Goal: Communication & Community: Participate in discussion

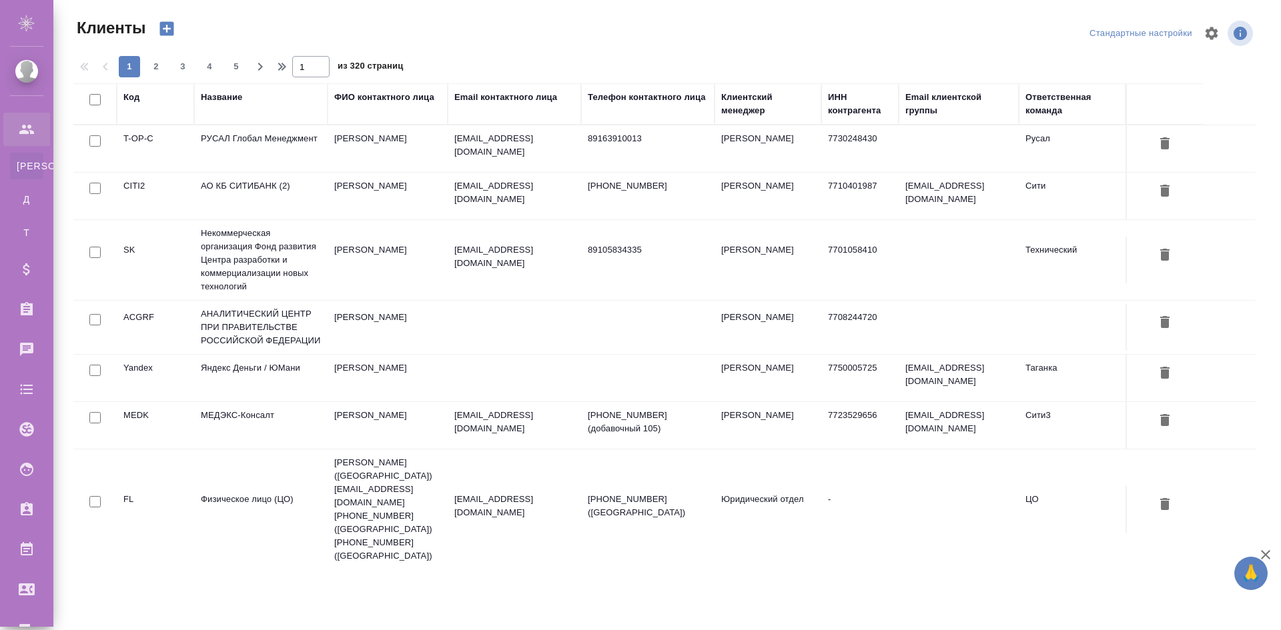
select select "RU"
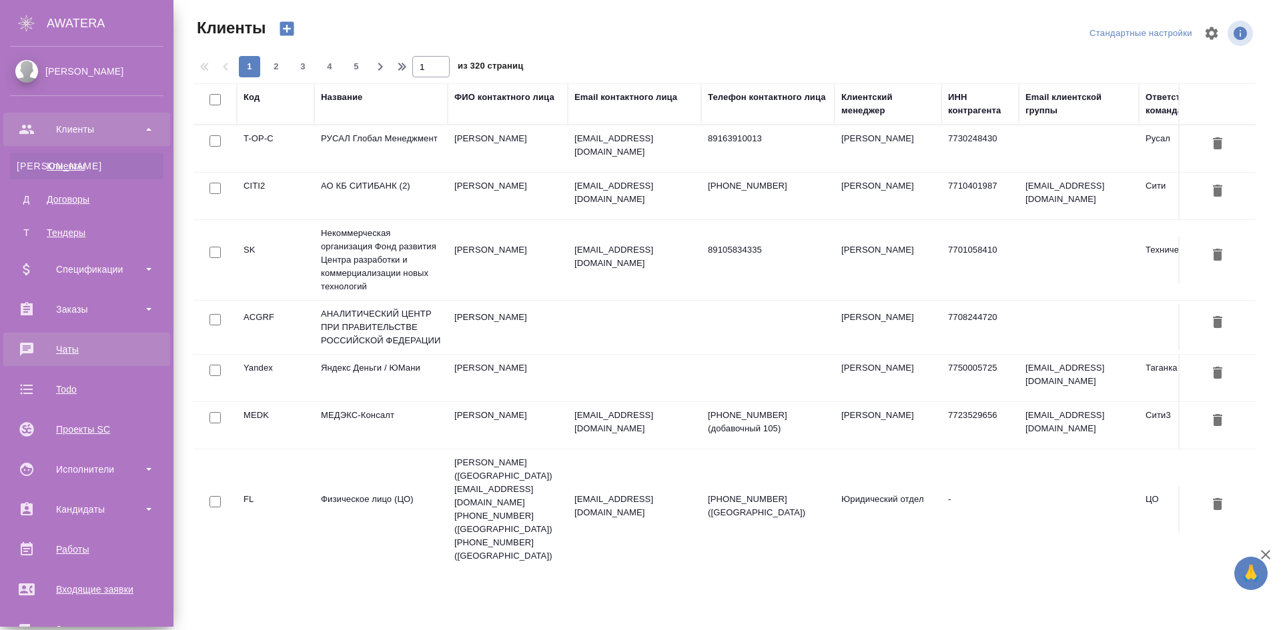
click at [107, 347] on div "Чаты" at bounding box center [86, 350] width 153 height 20
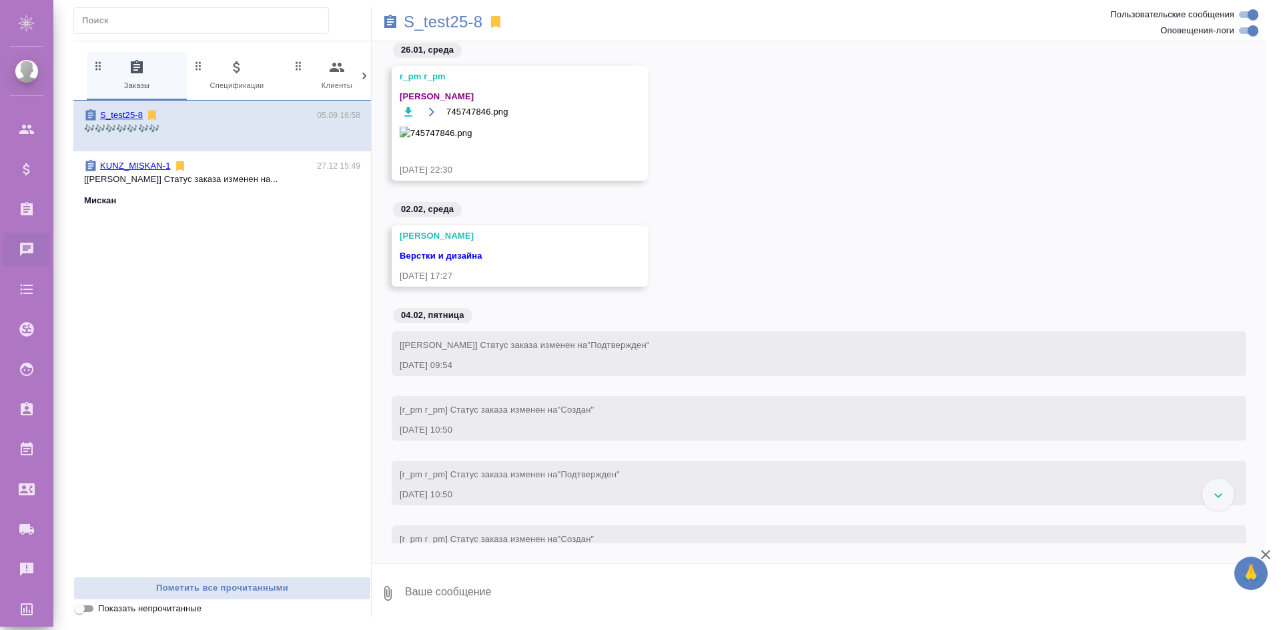
click at [1223, 498] on div at bounding box center [1218, 495] width 32 height 32
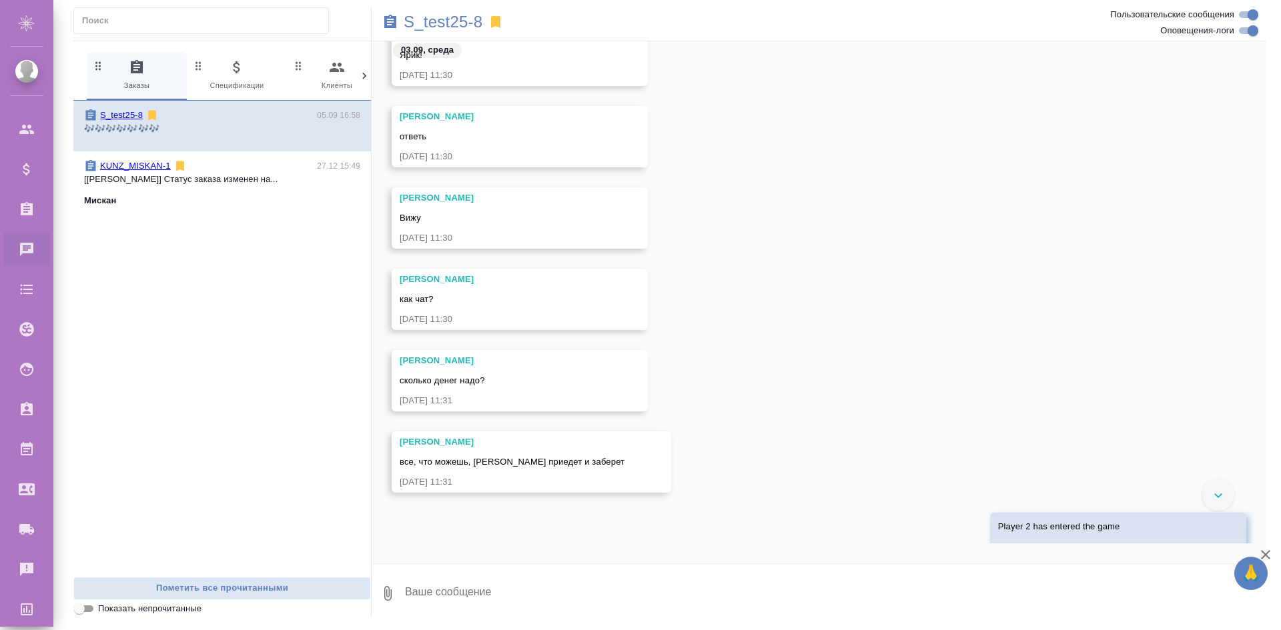
scroll to position [4270, 0]
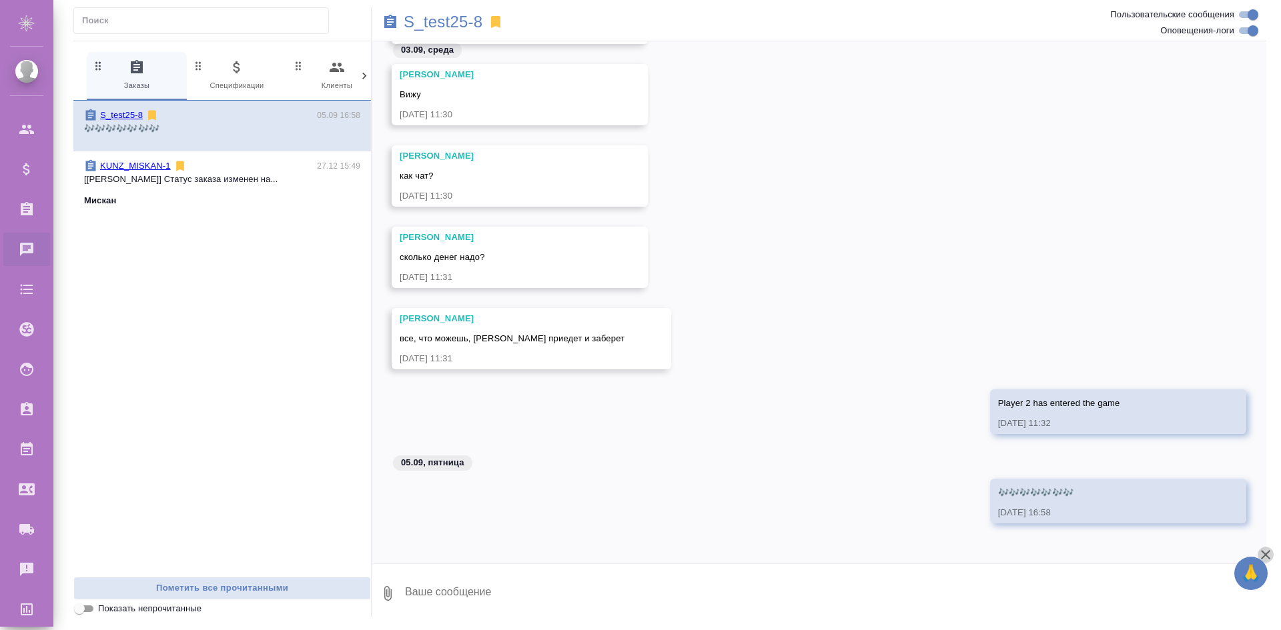
click at [1270, 557] on icon "button" at bounding box center [1266, 555] width 16 height 16
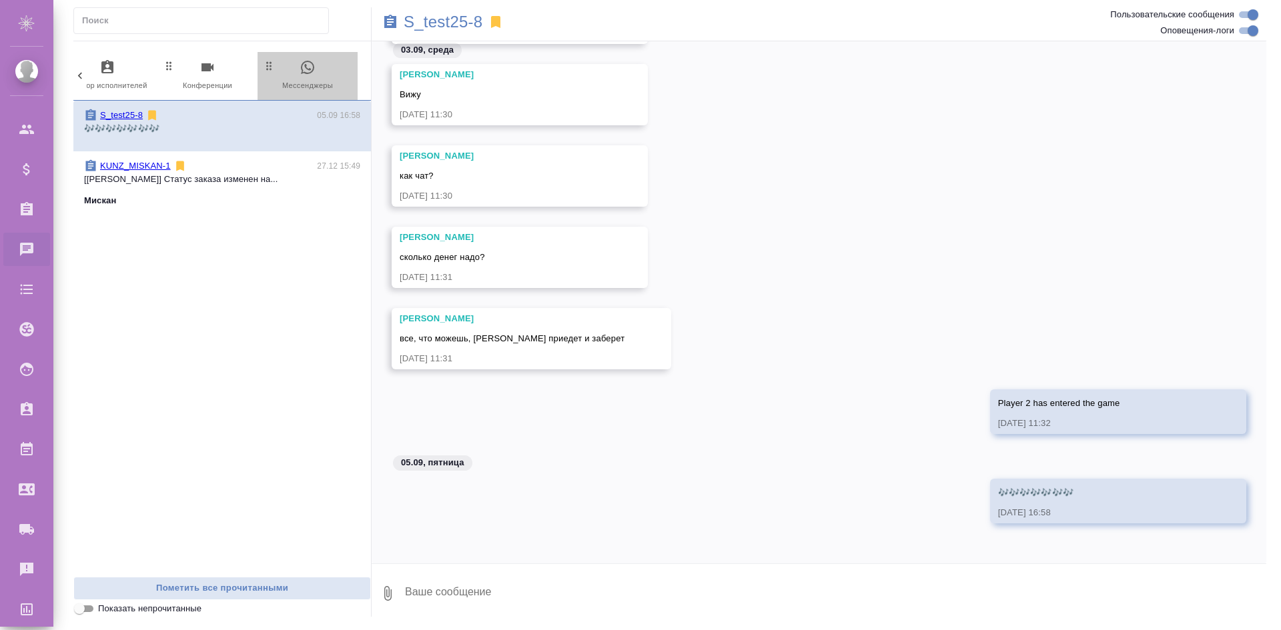
click at [293, 82] on span "0 Мессенджеры" at bounding box center [307, 75] width 89 height 33
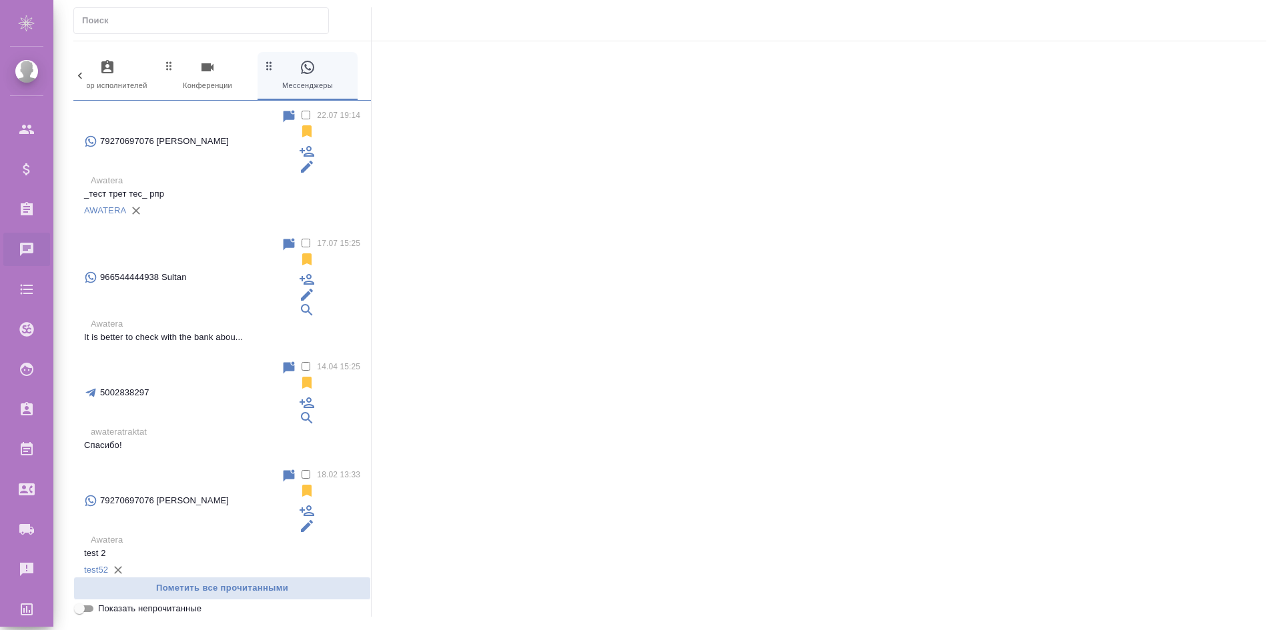
click at [213, 174] on p "Awatera" at bounding box center [226, 180] width 270 height 13
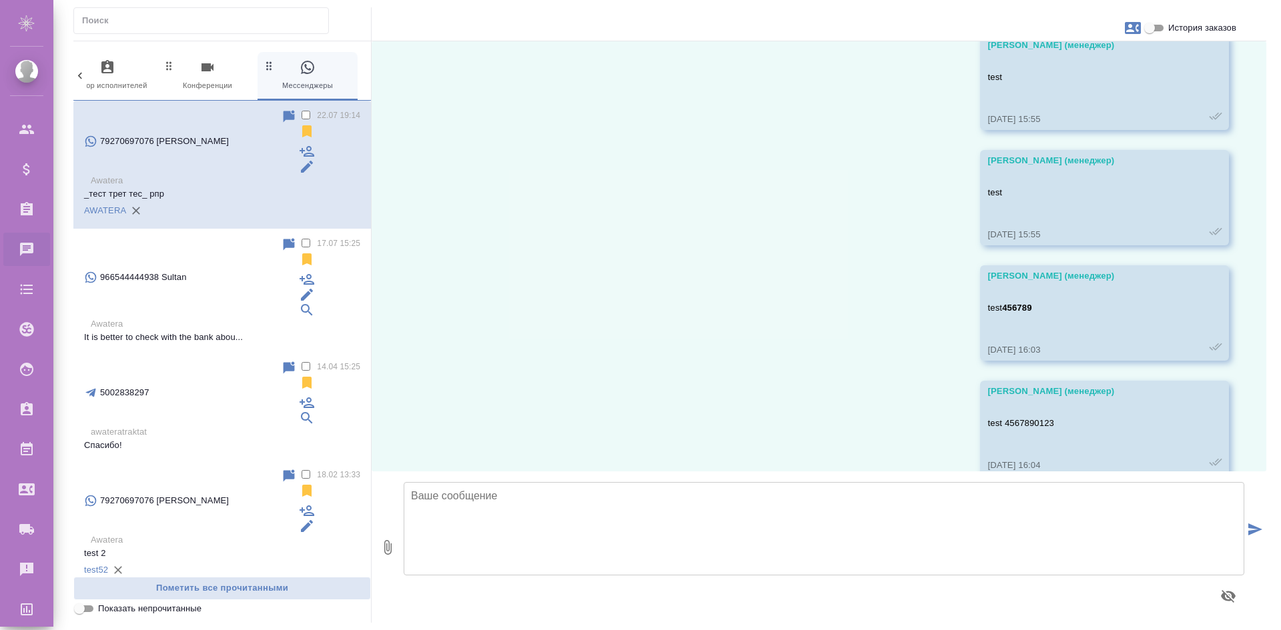
scroll to position [390, 0]
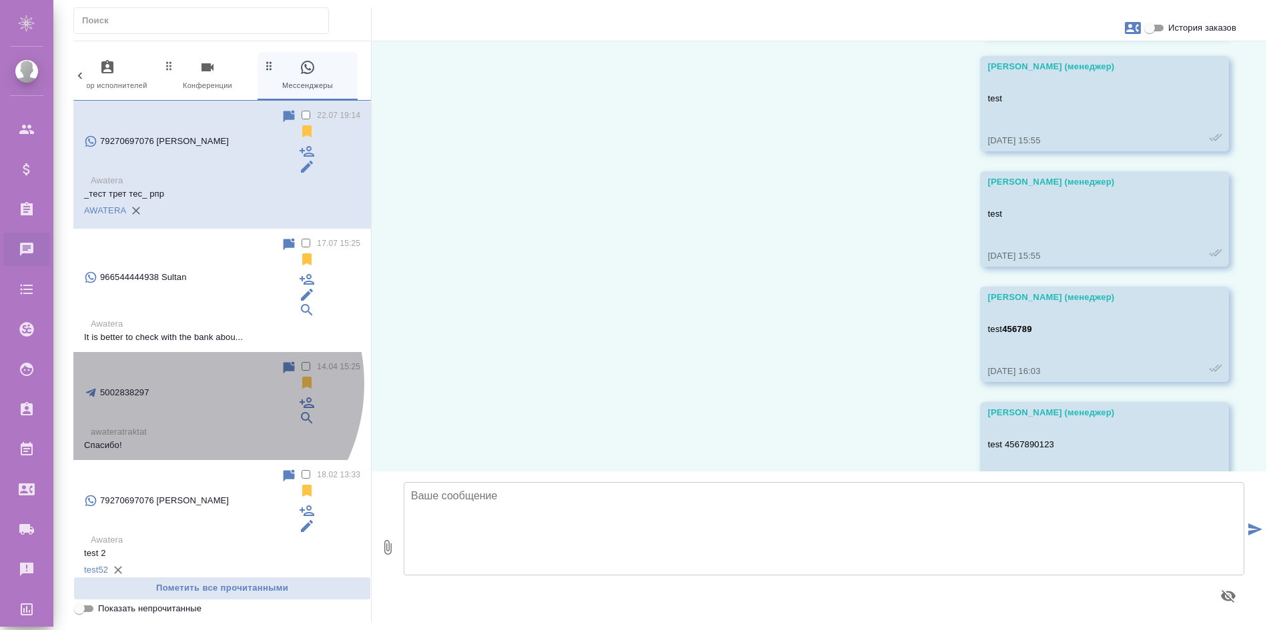
click at [182, 426] on p "awateratraktat" at bounding box center [226, 432] width 270 height 13
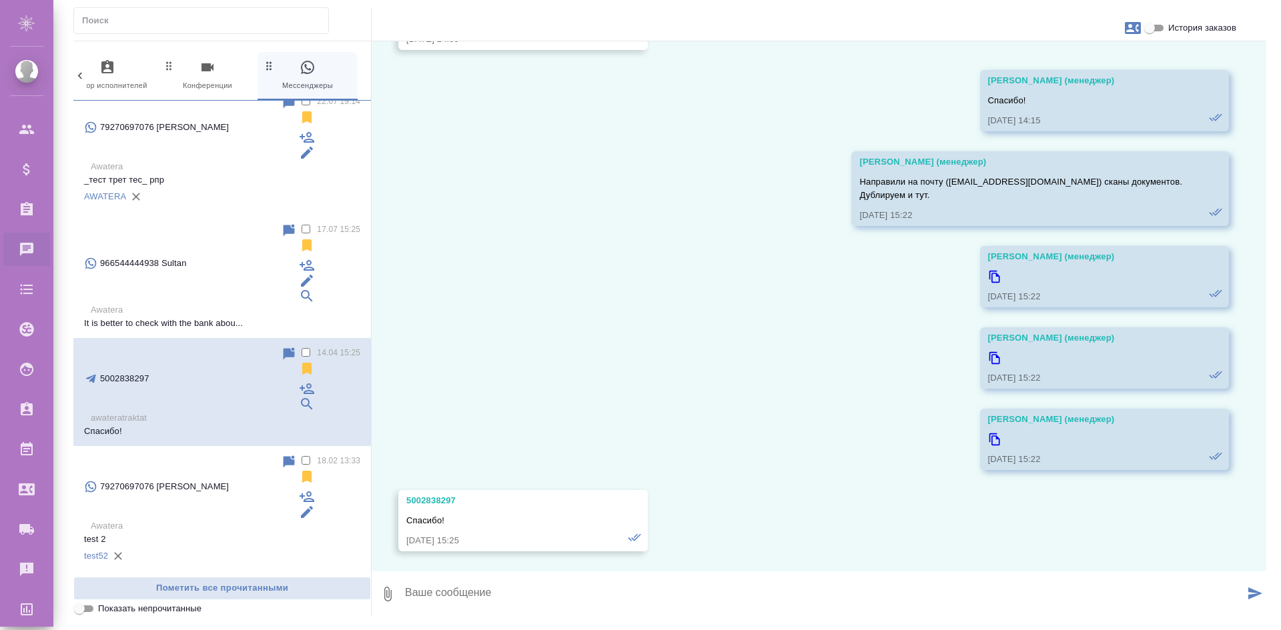
scroll to position [15, 0]
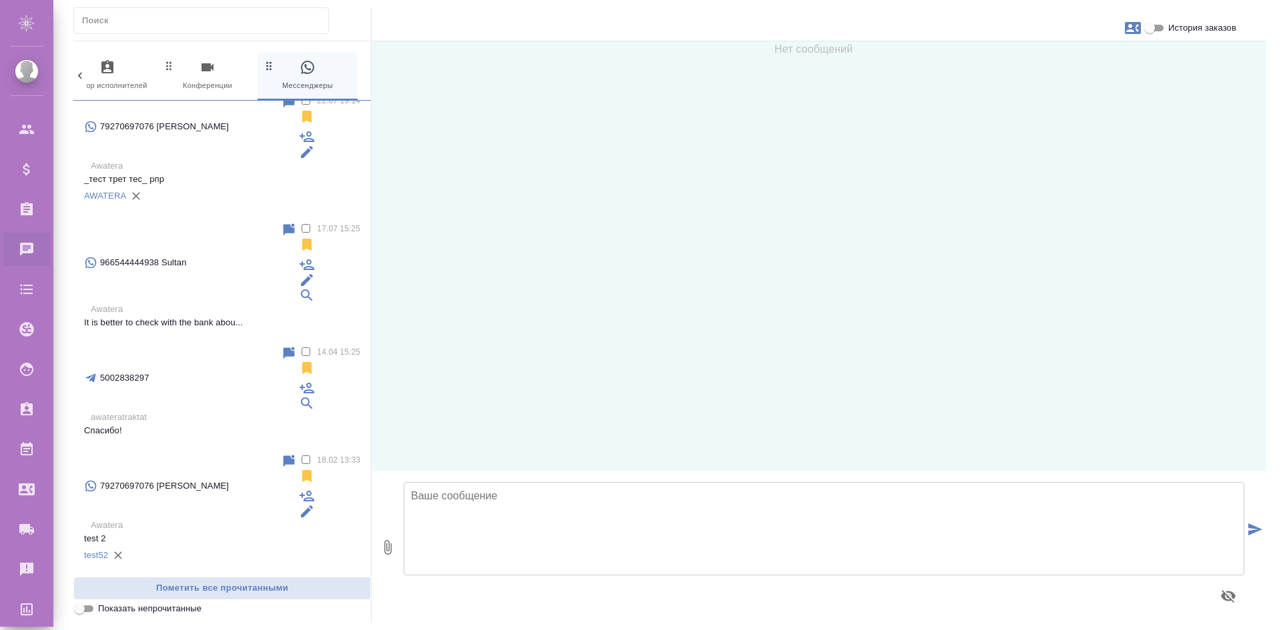
scroll to position [0, 0]
click at [756, 472] on div at bounding box center [824, 547] width 841 height 151
click at [742, 502] on textarea at bounding box center [824, 528] width 841 height 93
click at [733, 514] on textarea at bounding box center [824, 528] width 841 height 93
type textarea "test"
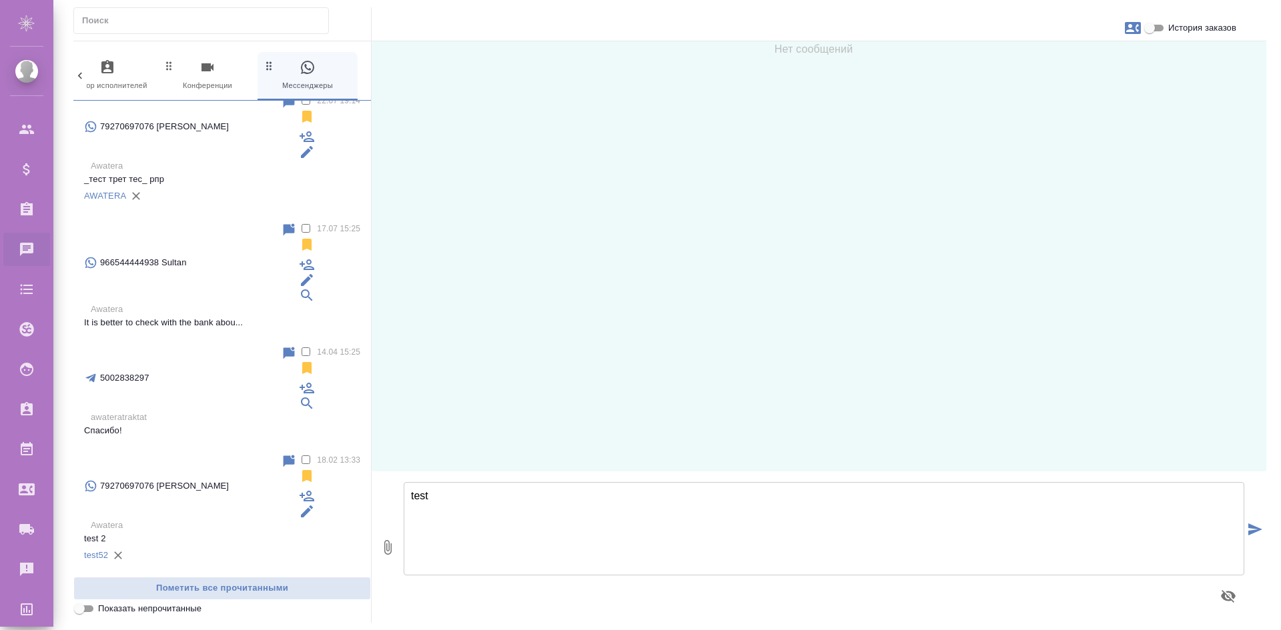
click at [1260, 531] on icon "submit" at bounding box center [1255, 530] width 14 height 12
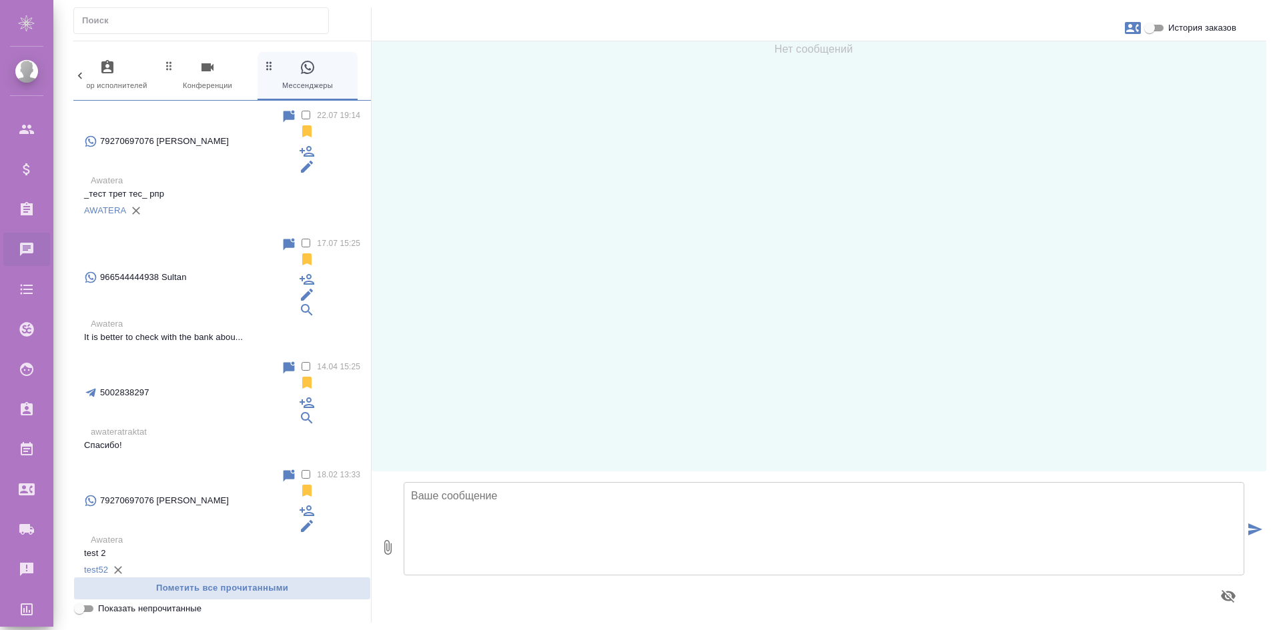
click at [157, 596] on div "568499856" at bounding box center [182, 628] width 197 height 65
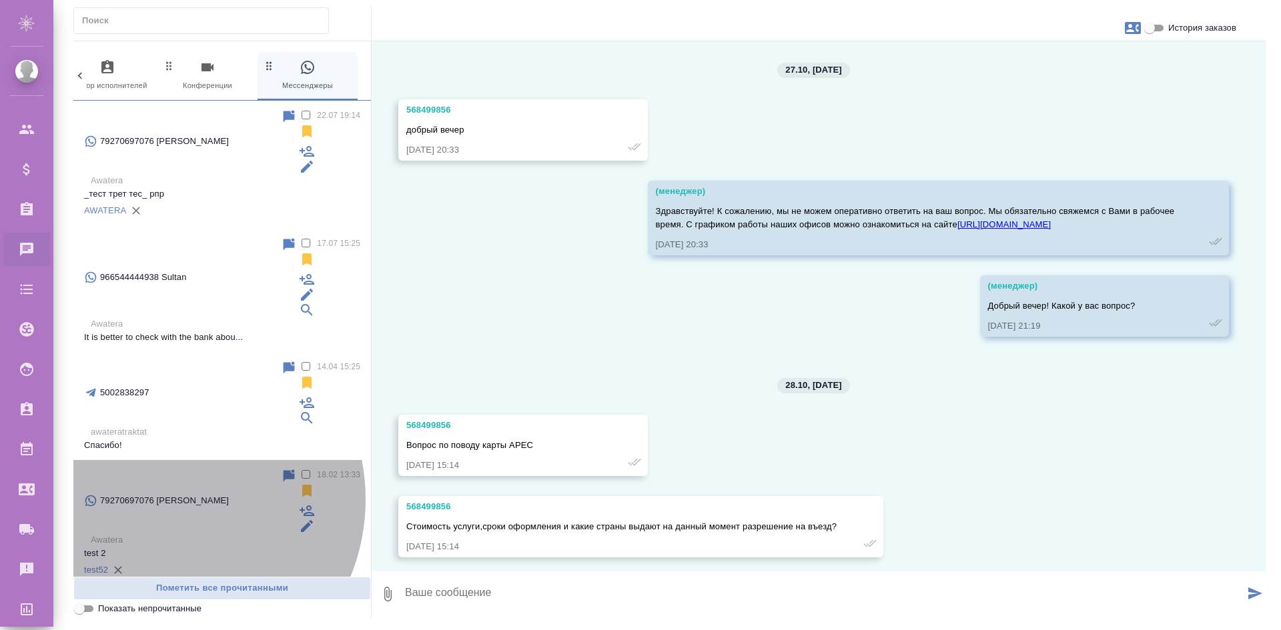
click at [160, 547] on p "test 2" at bounding box center [222, 553] width 276 height 13
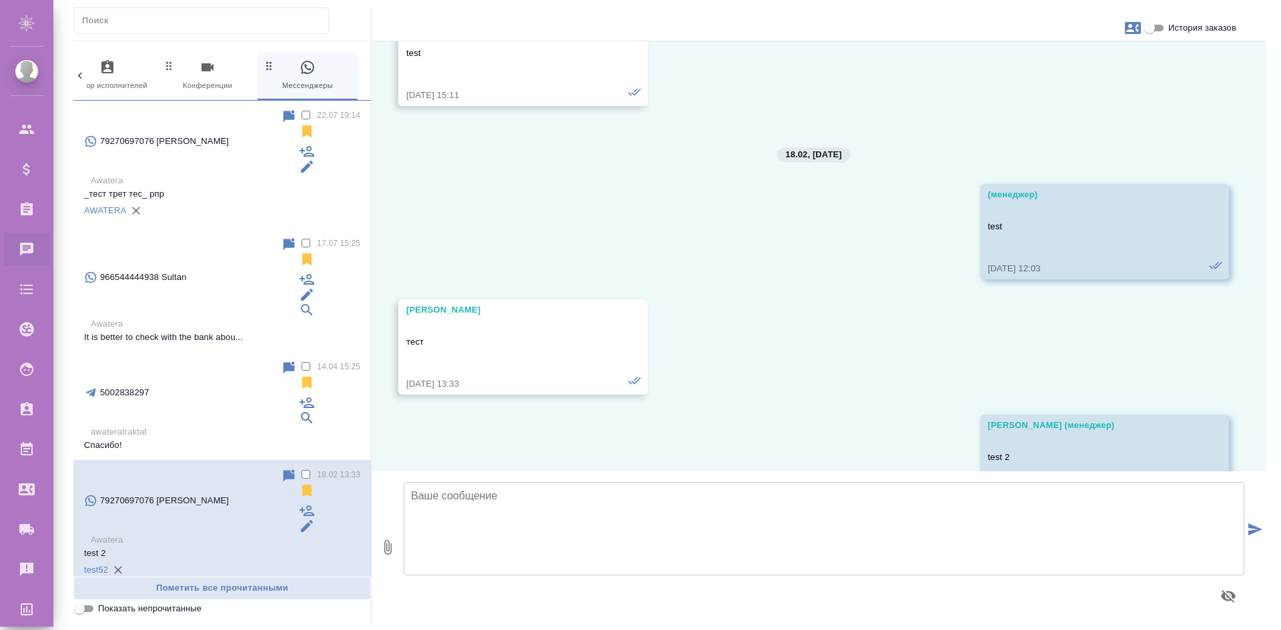
scroll to position [105, 0]
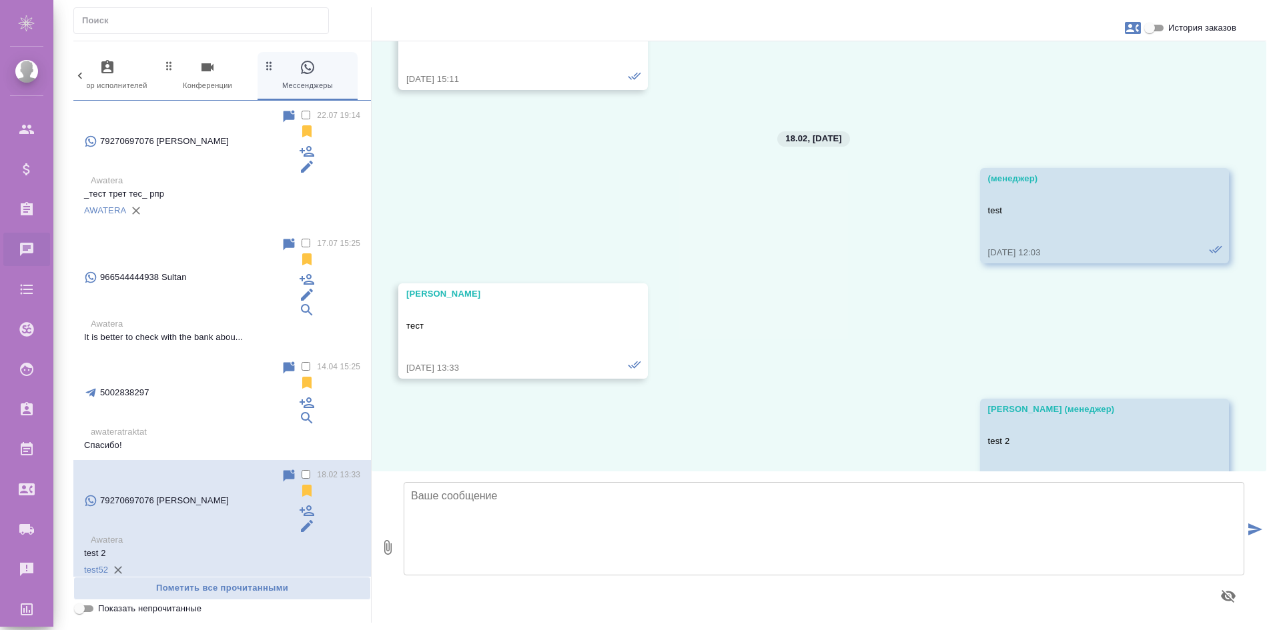
click at [783, 505] on textarea at bounding box center [824, 528] width 841 height 93
click at [745, 526] on textarea at bounding box center [824, 528] width 841 height 93
type textarea "test deletion"
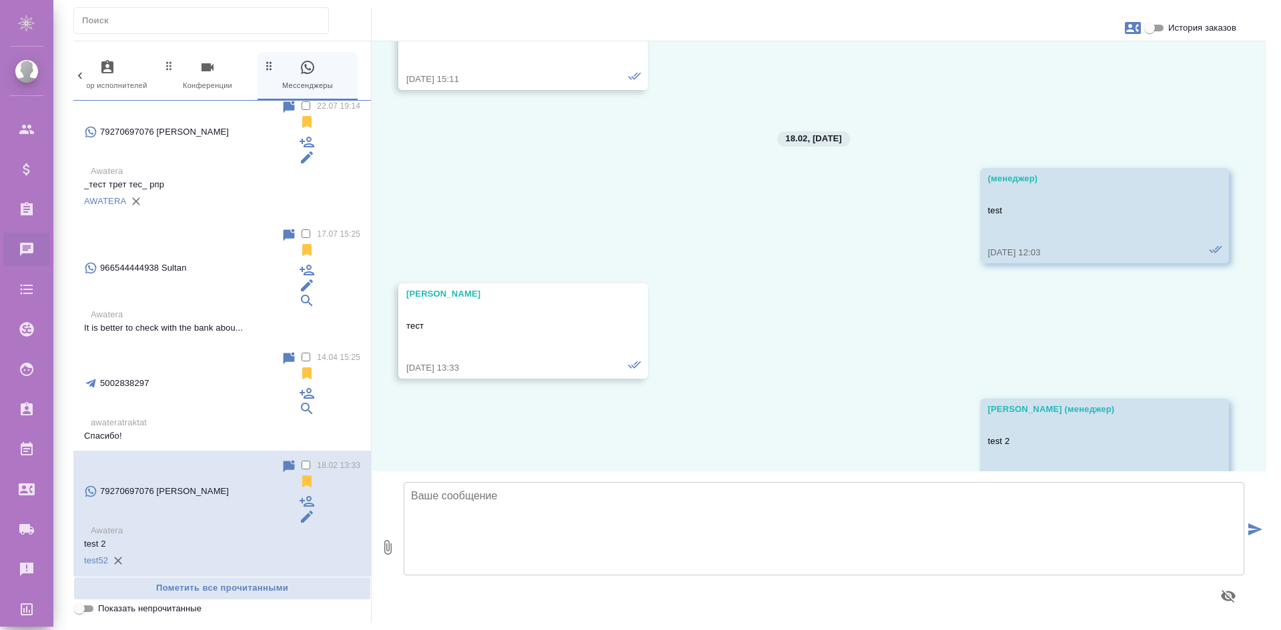
scroll to position [15, 0]
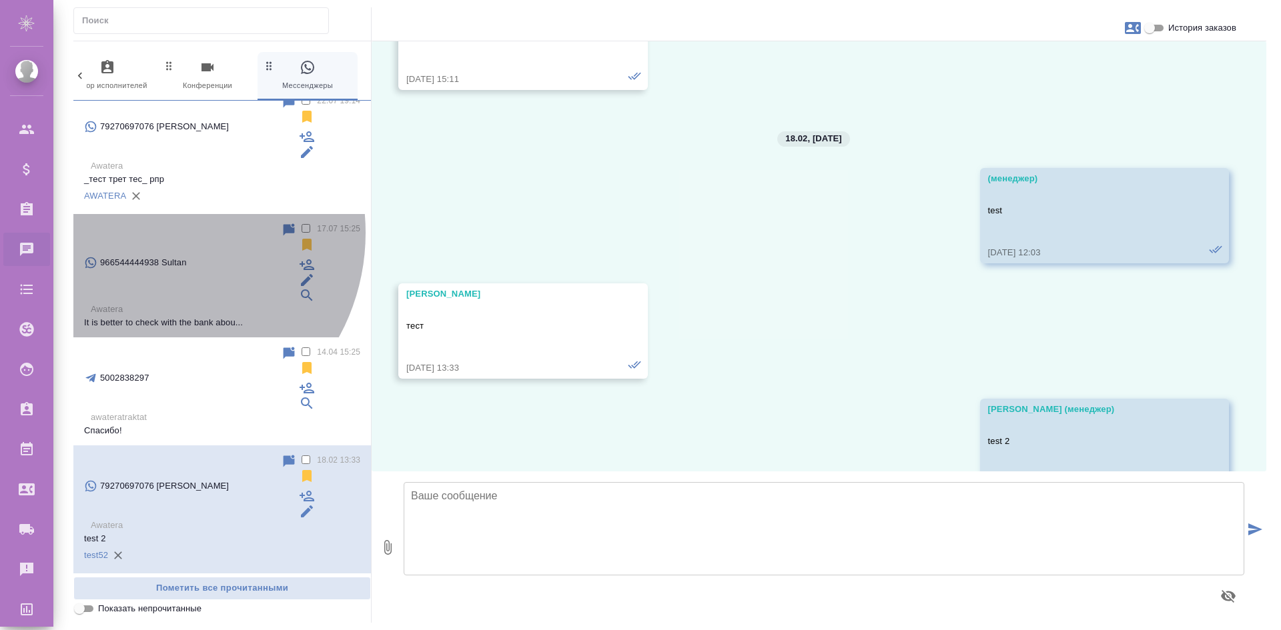
click at [148, 256] on p "966544444938 Sultan" at bounding box center [143, 262] width 87 height 13
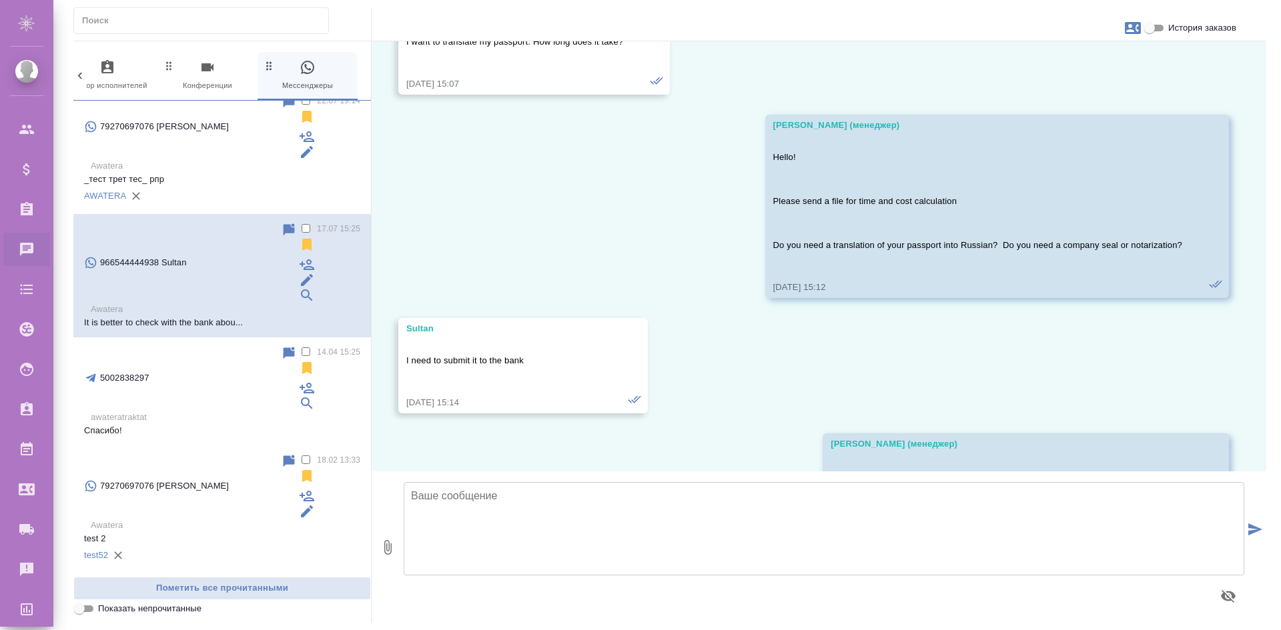
scroll to position [218, 0]
click at [201, 75] on span "0 Клиенты" at bounding box center [225, 75] width 89 height 33
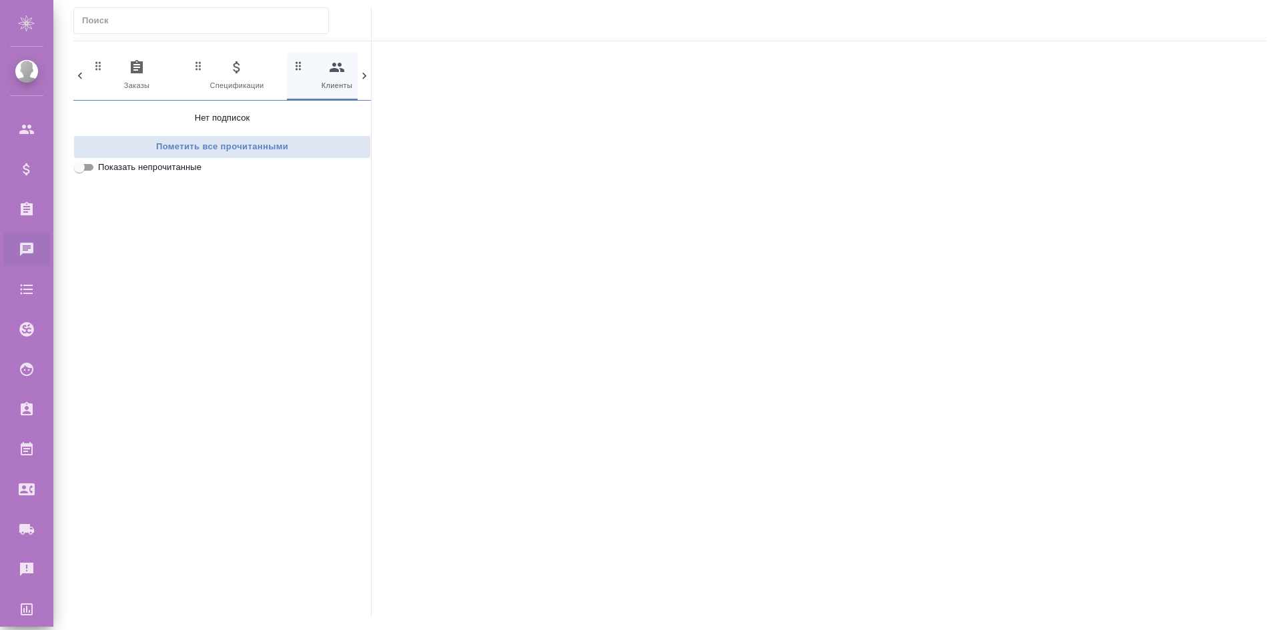
scroll to position [0, 0]
click at [138, 85] on span "0 Заказы" at bounding box center [136, 75] width 89 height 33
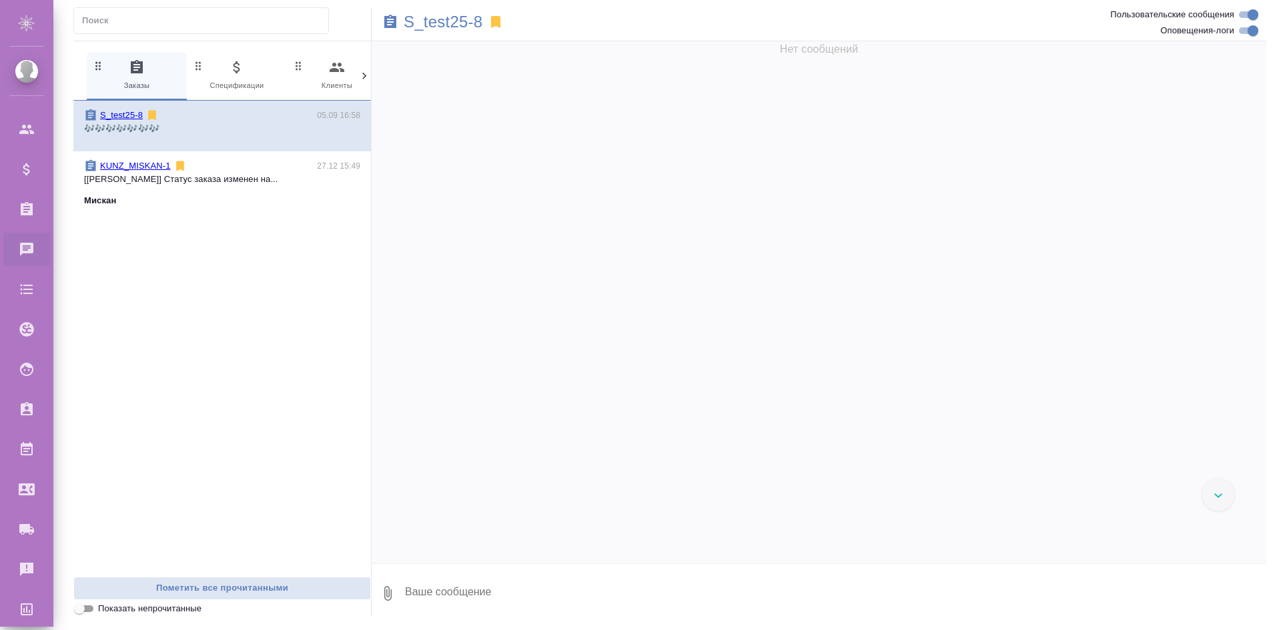
scroll to position [6295, 0]
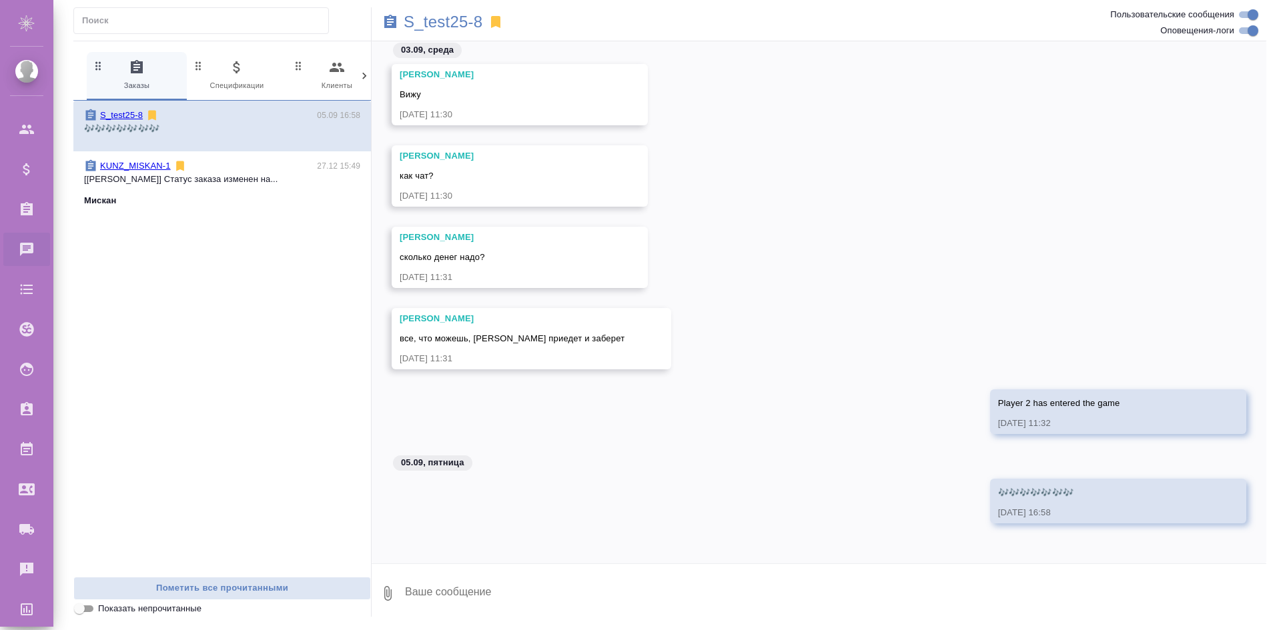
click at [159, 196] on div "Мискан" at bounding box center [222, 200] width 276 height 13
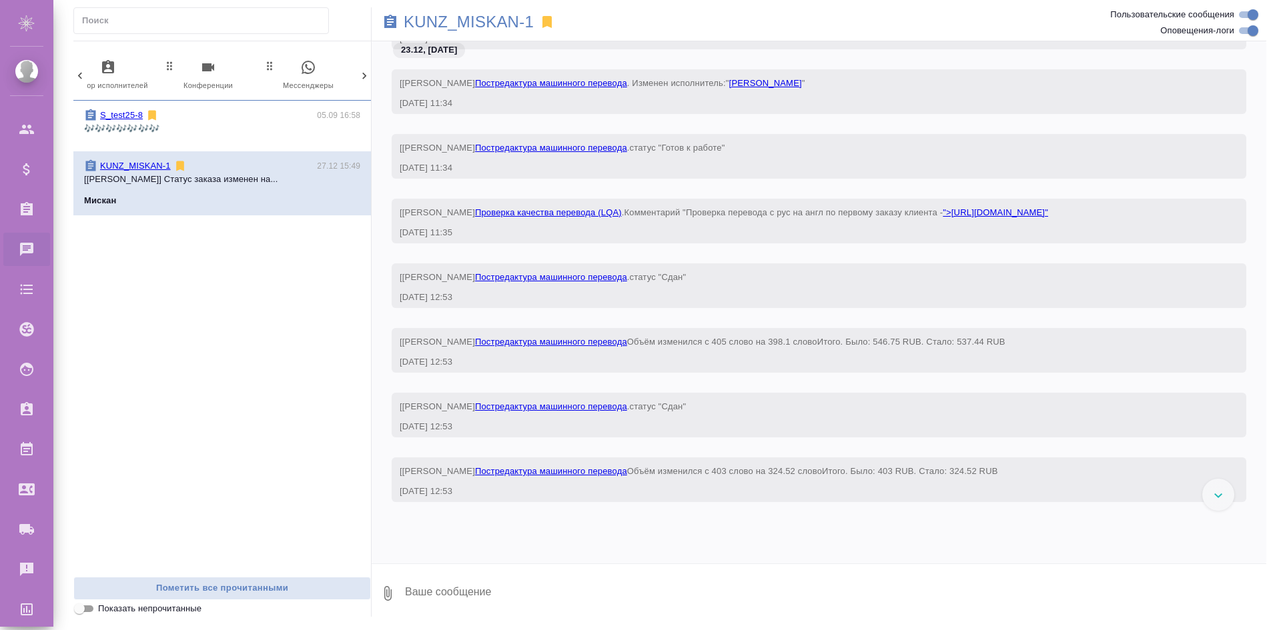
scroll to position [0, 630]
click at [308, 65] on icon "button" at bounding box center [308, 67] width 16 height 16
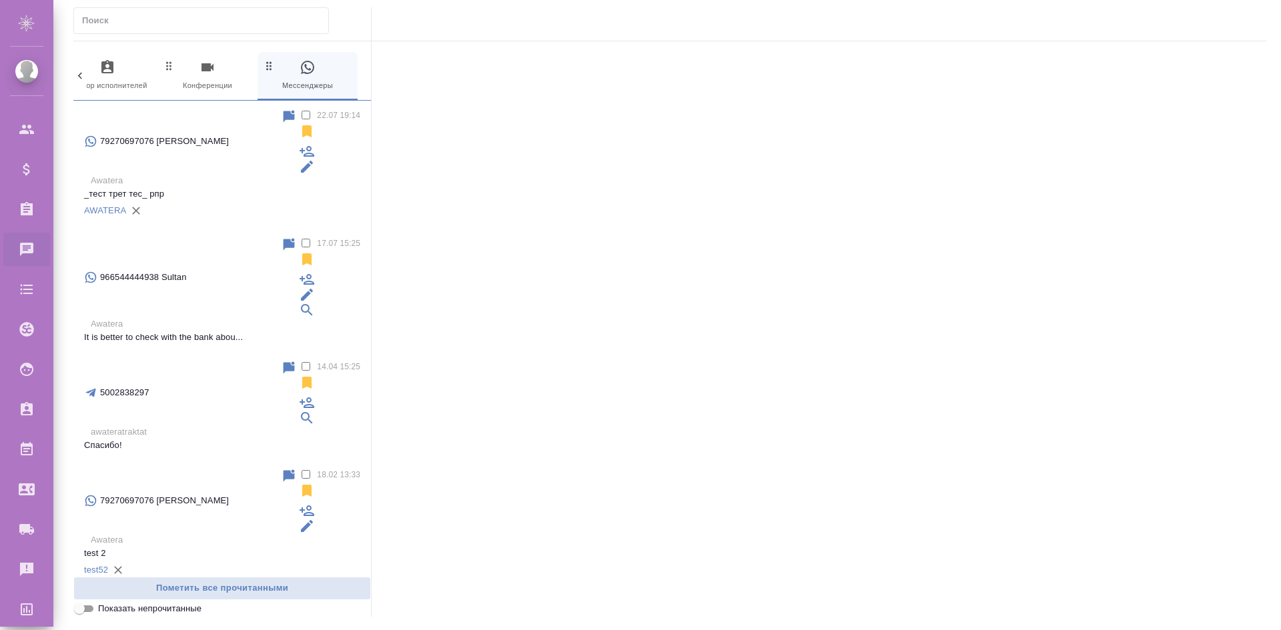
click at [197, 187] on p "_тест трет тес_ рпр" at bounding box center [222, 193] width 276 height 13
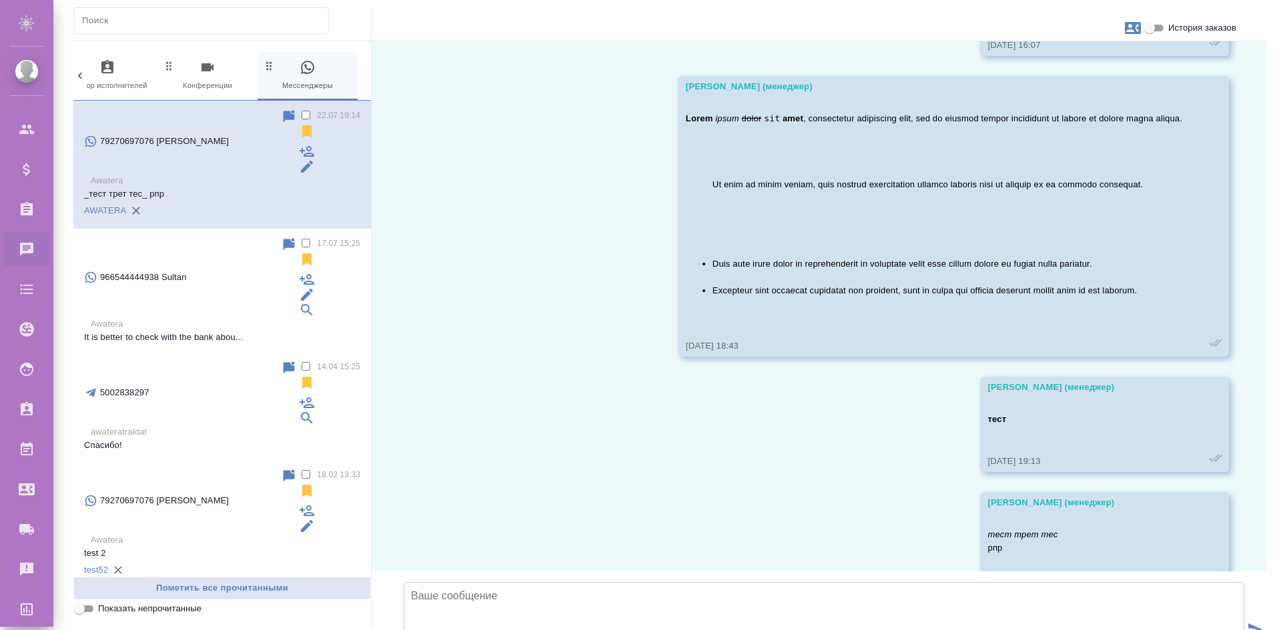
scroll to position [1190, 0]
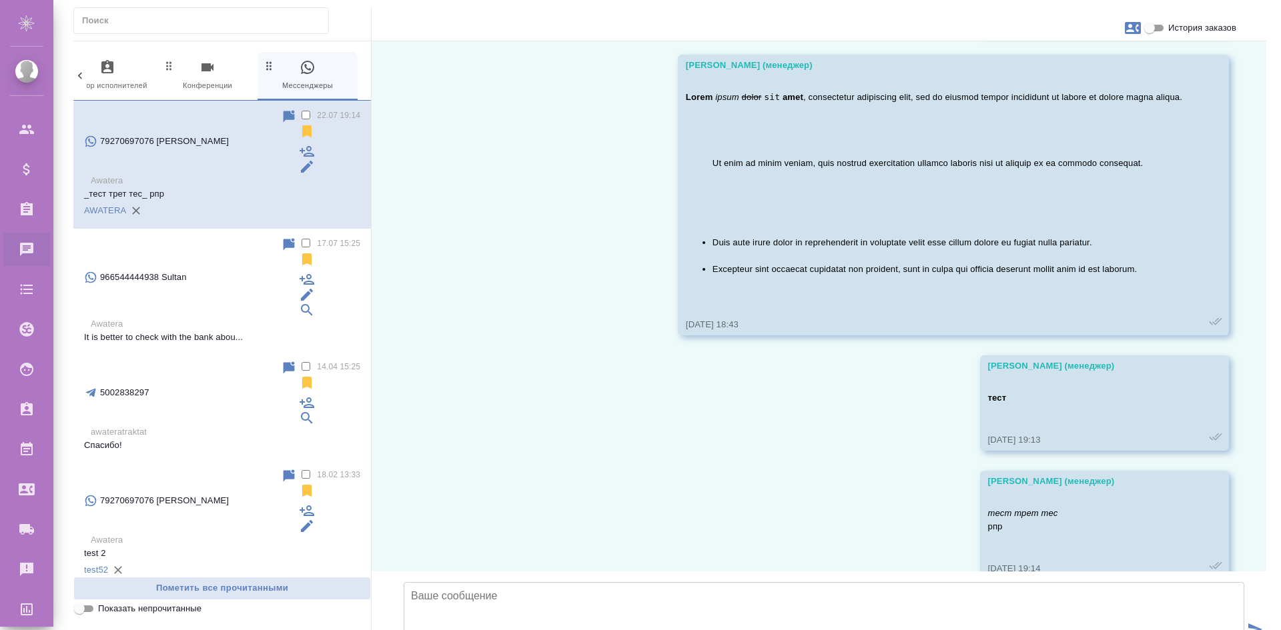
click at [1095, 507] on p "тест трет тес рпр" at bounding box center [1085, 520] width 195 height 27
click at [983, 582] on textarea at bounding box center [824, 628] width 841 height 93
type textarea "n"
type textarea "d"
type textarea "edit test"
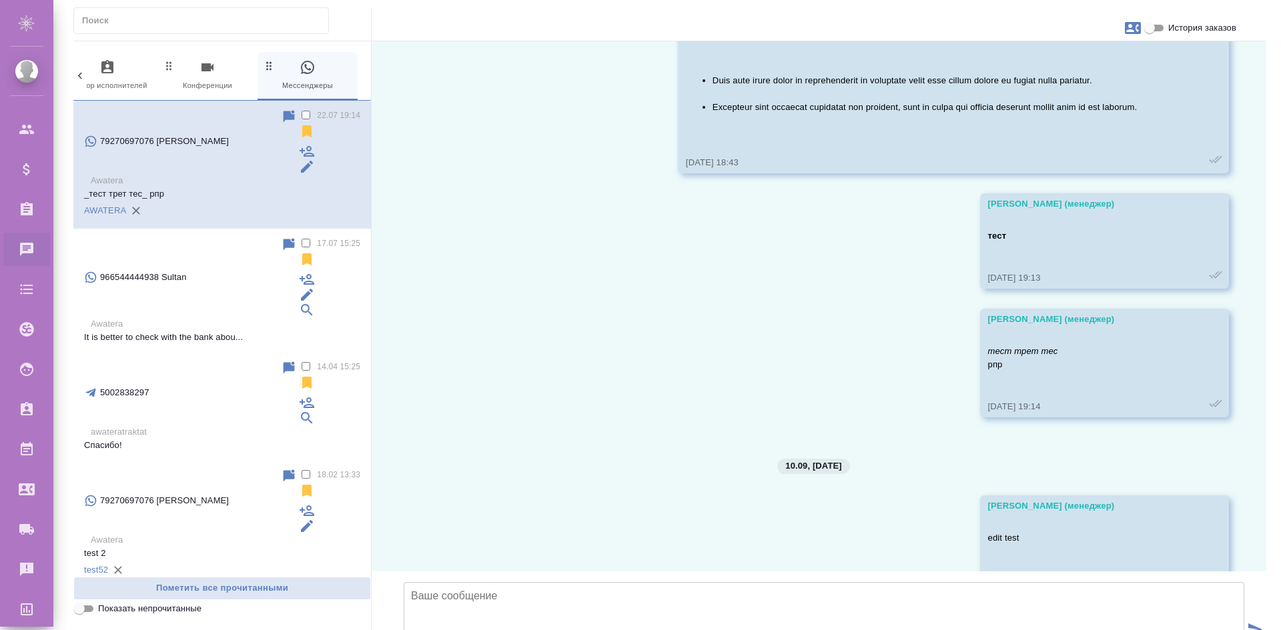
scroll to position [1353, 0]
click at [1184, 571] on icon at bounding box center [1189, 576] width 10 height 10
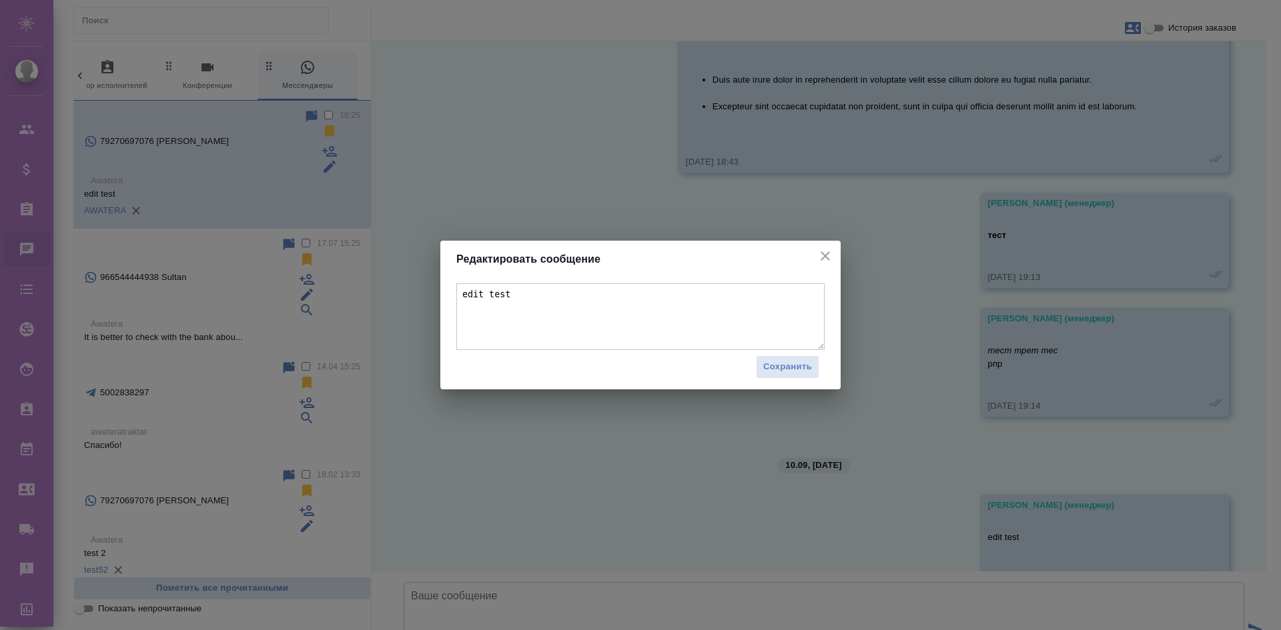
click at [621, 286] on textarea "edit test" at bounding box center [640, 317] width 368 height 67
click at [829, 262] on icon "close" at bounding box center [825, 256] width 16 height 16
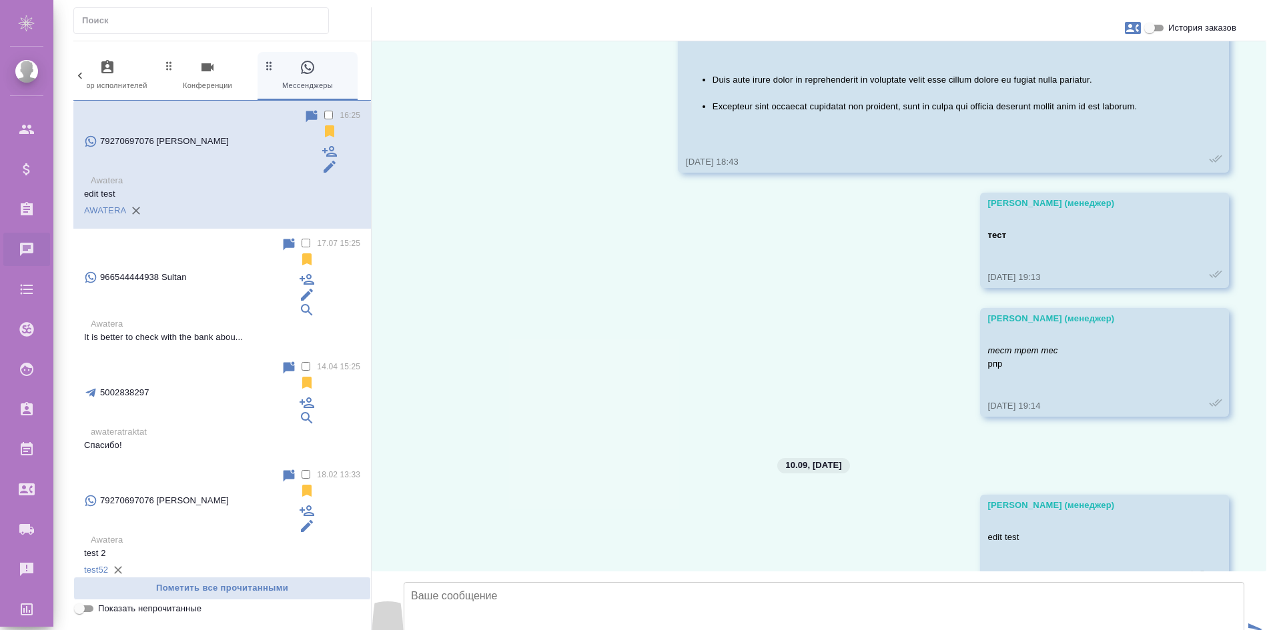
type input "C:\fakepath\Screenshot [DATE] 161924.png"
click at [442, 582] on textarea at bounding box center [824, 628] width 841 height 93
type textarea "message with image"
click at [1262, 538] on button "submit" at bounding box center [1255, 630] width 22 height 185
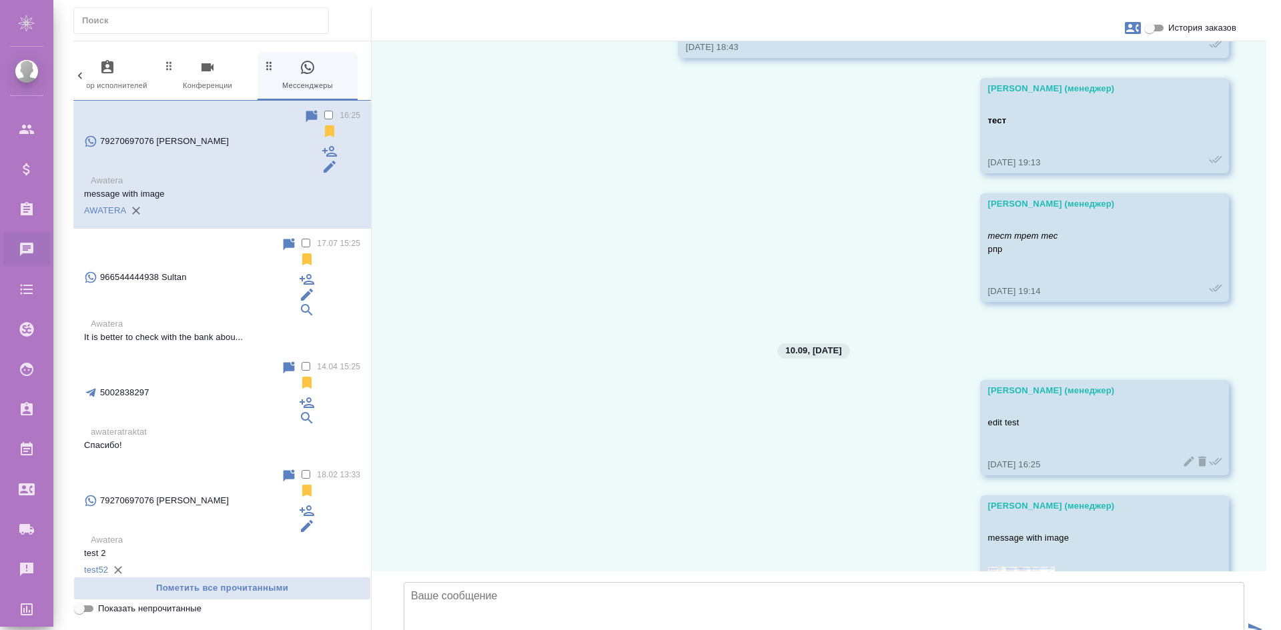
scroll to position [1471, 0]
click at [1182, 593] on icon at bounding box center [1188, 599] width 13 height 13
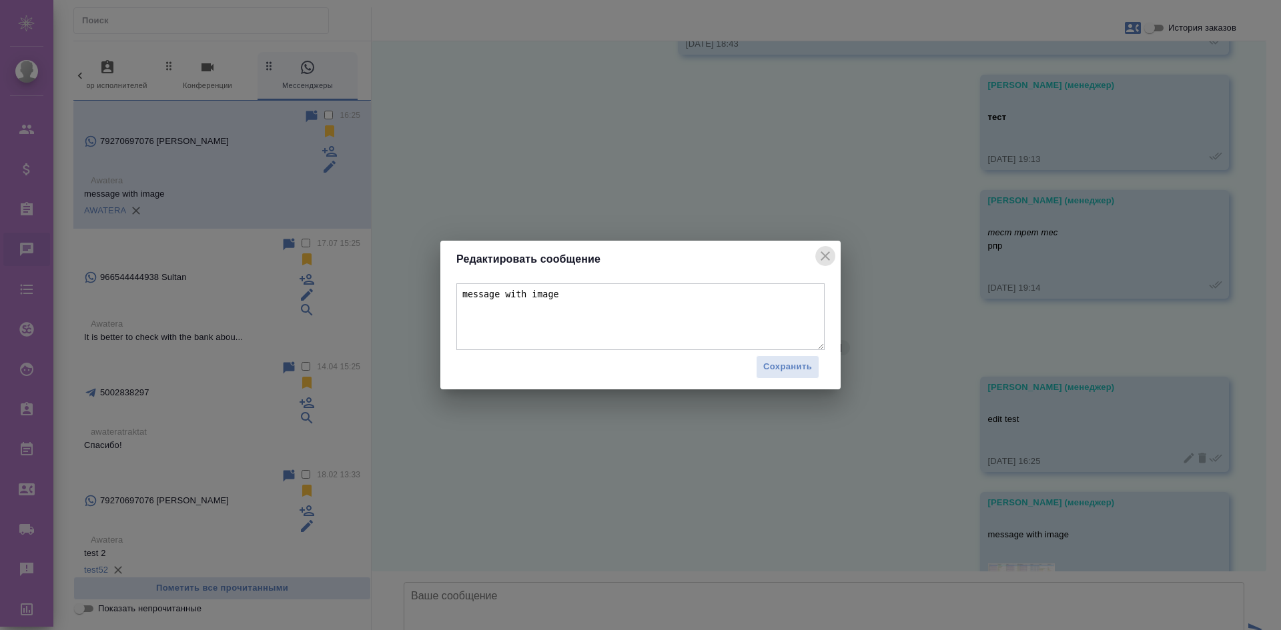
click at [825, 250] on icon "close" at bounding box center [825, 256] width 16 height 16
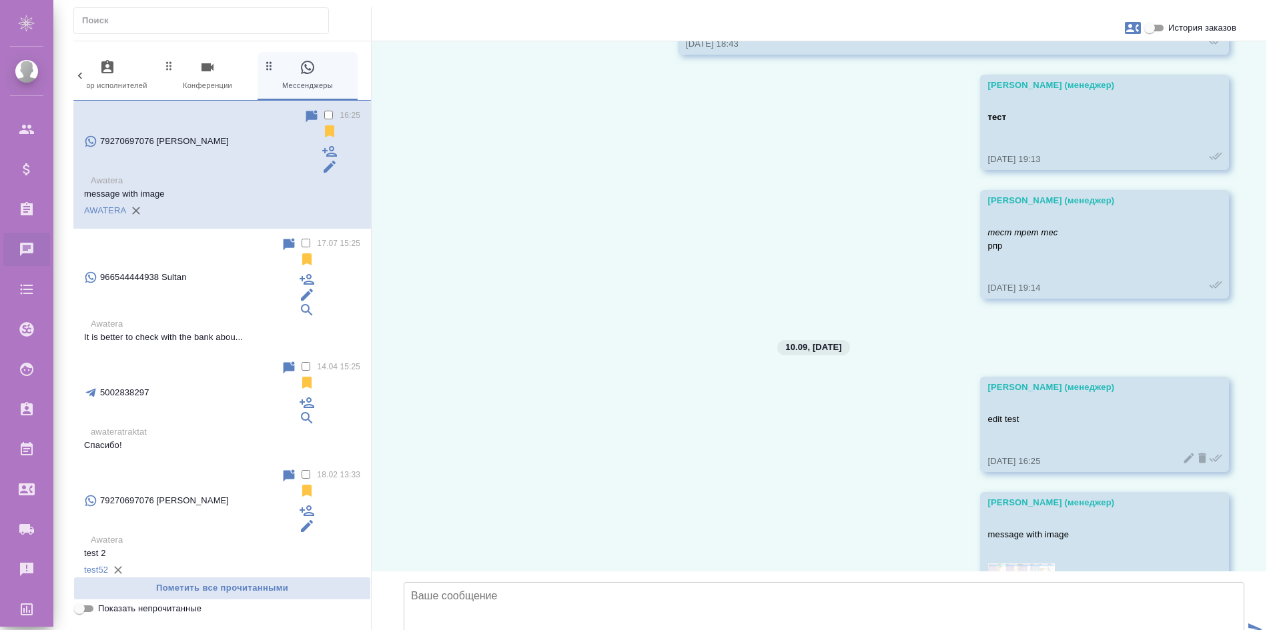
click at [1000, 564] on img at bounding box center [1021, 572] width 67 height 17
click at [1198, 595] on icon at bounding box center [1202, 600] width 8 height 10
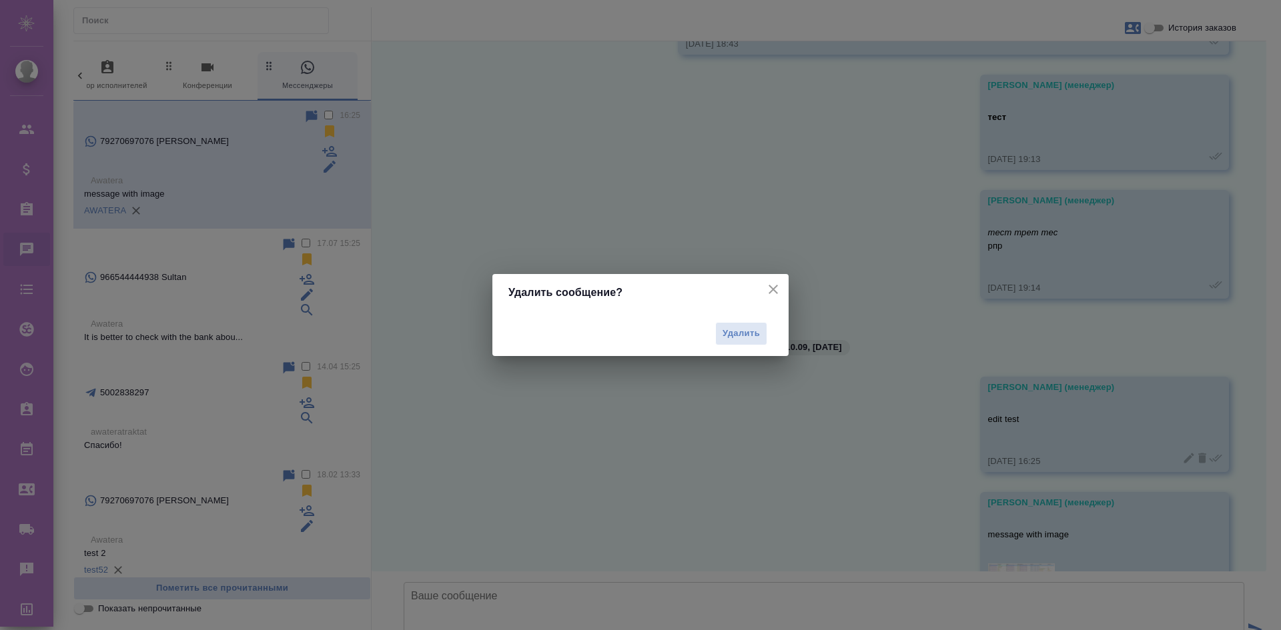
click at [768, 334] on div "Удалить" at bounding box center [640, 334] width 264 height 34
click at [755, 335] on span "Удалить" at bounding box center [741, 333] width 37 height 15
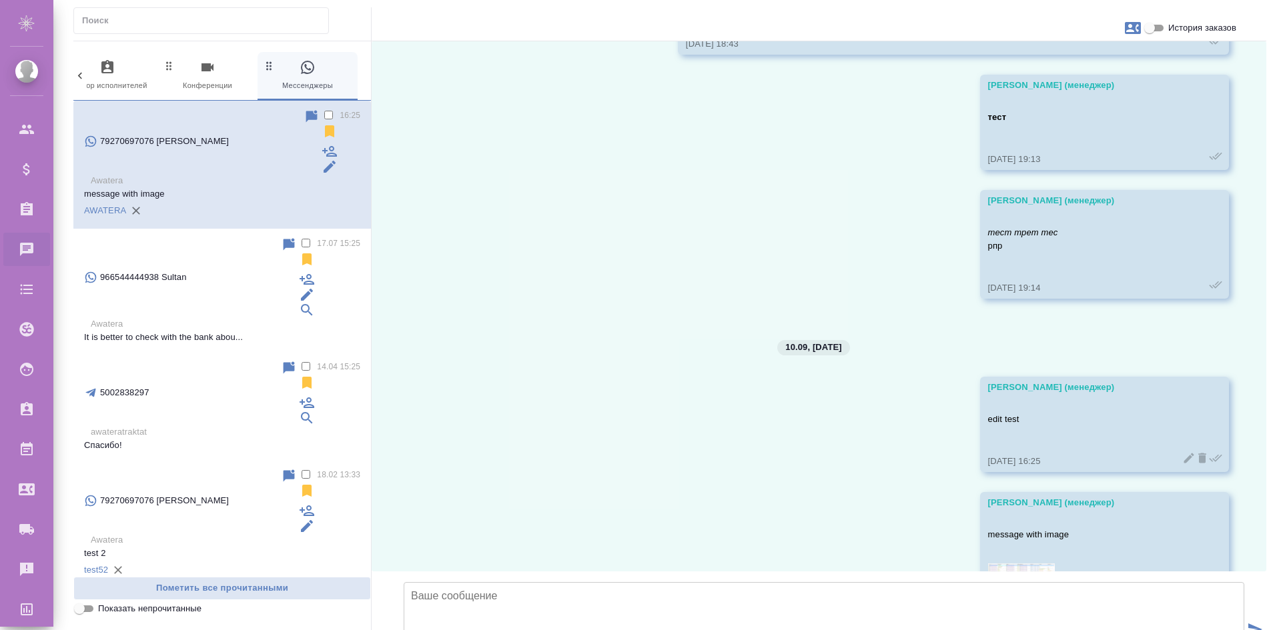
scroll to position [1353, 0]
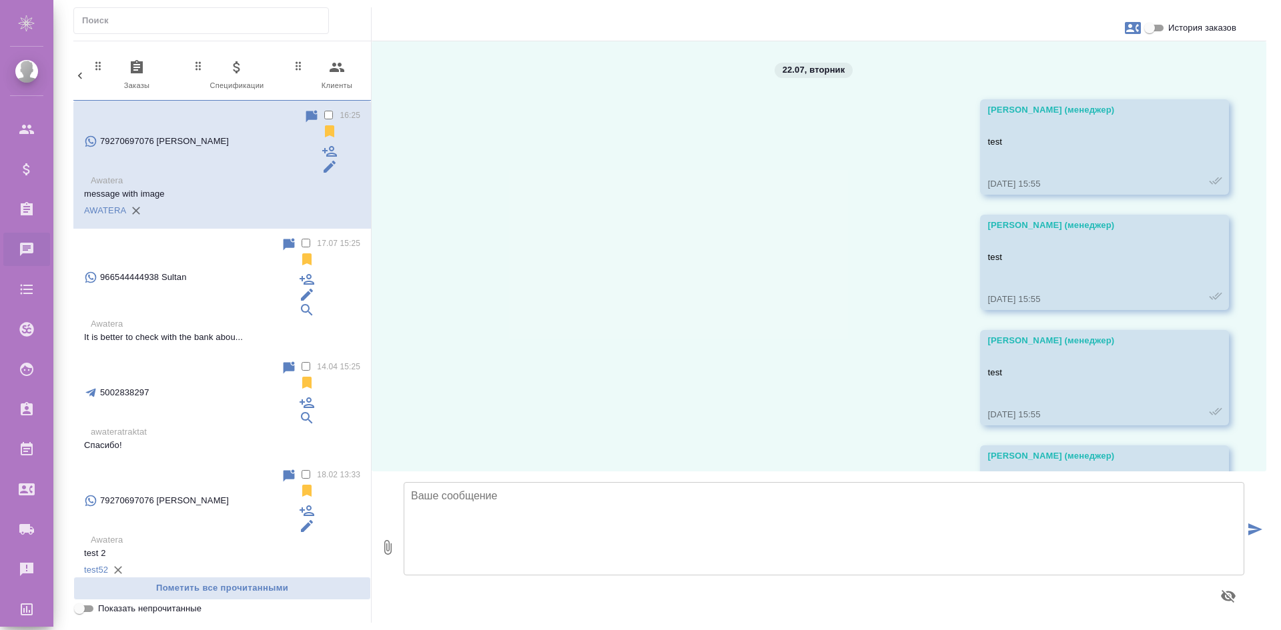
scroll to position [1353, 0]
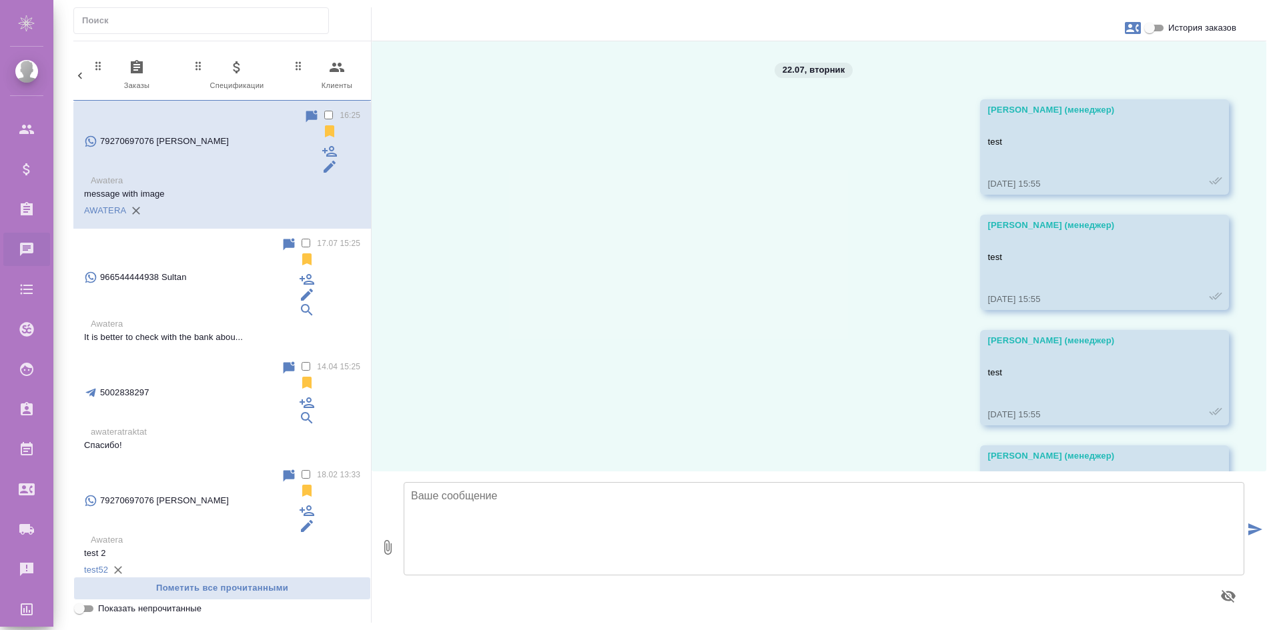
scroll to position [1353, 0]
